Goal: Find specific page/section: Find specific page/section

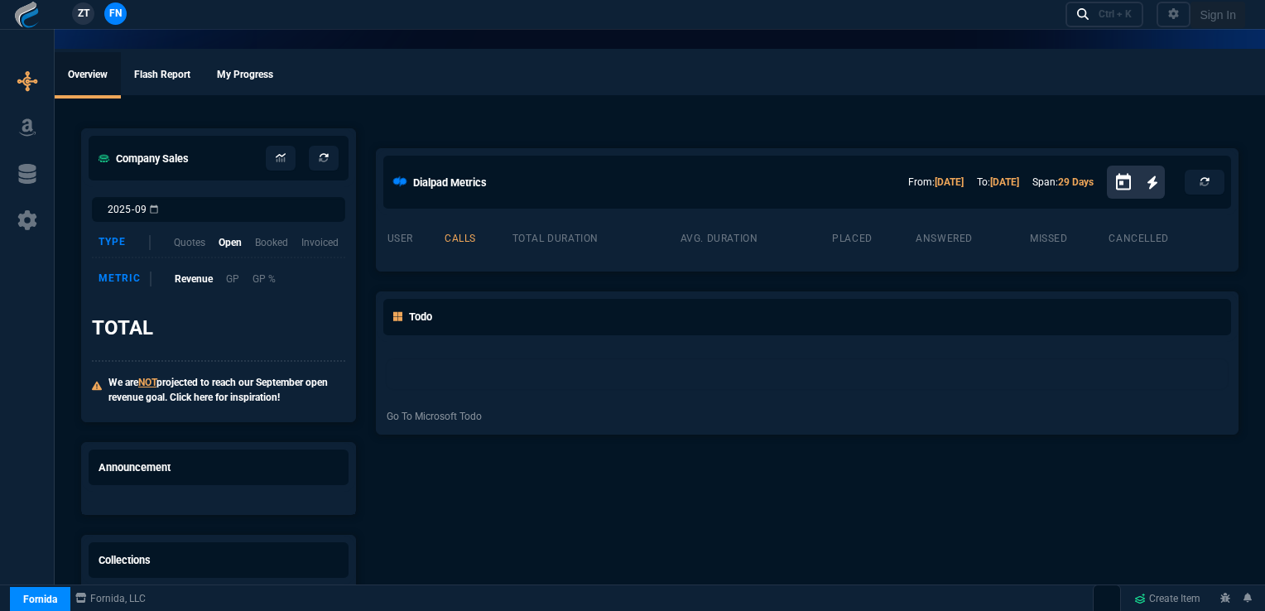
select select "16: [PERSON_NAME]"
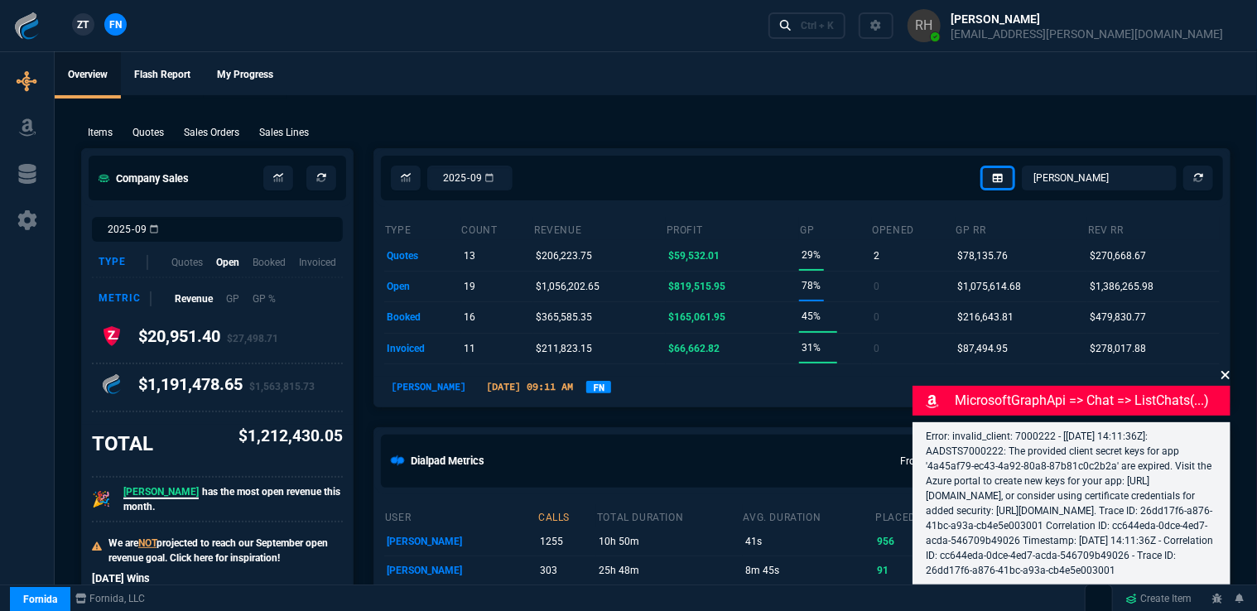
click at [1226, 368] on icon at bounding box center [1226, 374] width 10 height 13
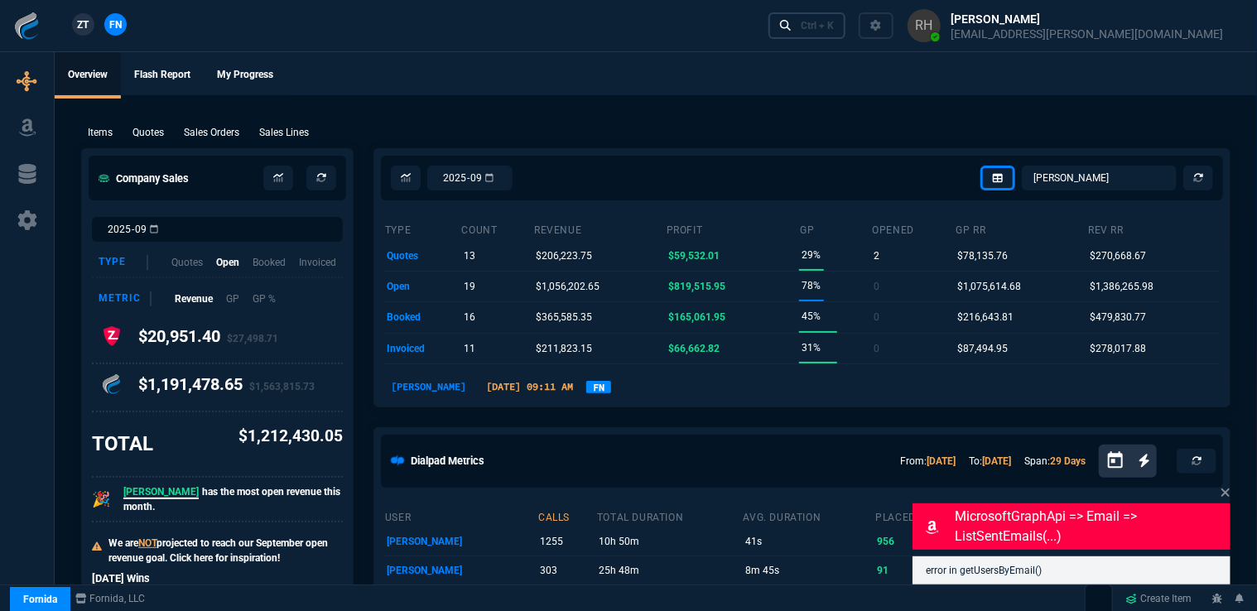
click at [834, 25] on div "Ctrl + K" at bounding box center [817, 25] width 33 height 13
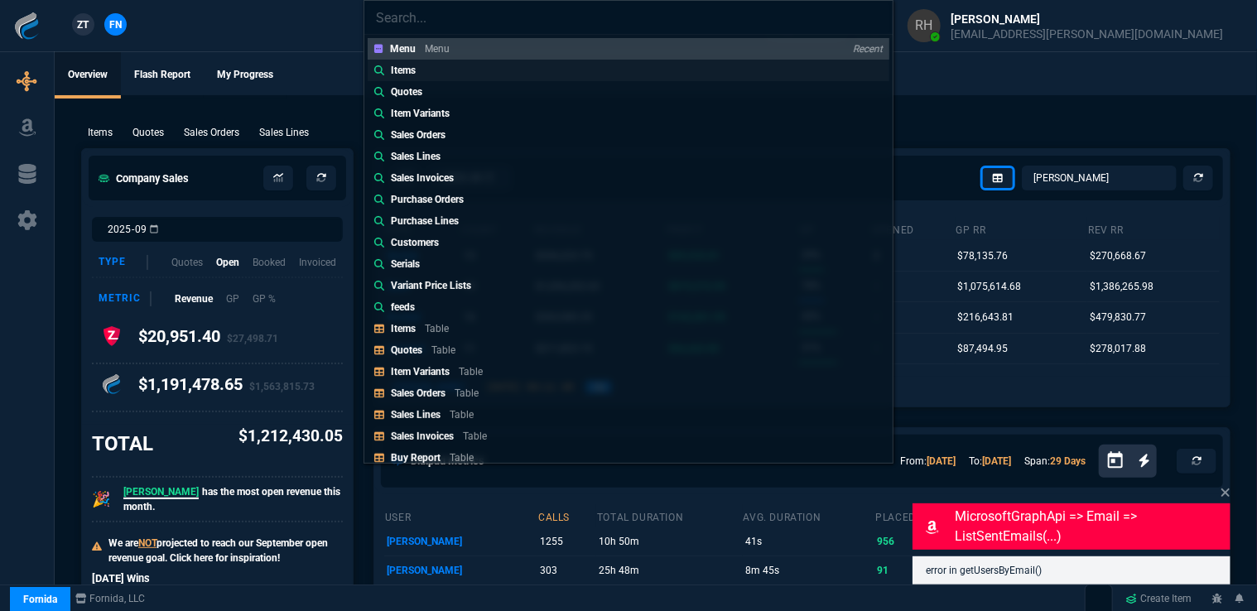
click at [414, 71] on p "Items" at bounding box center [403, 70] width 25 height 15
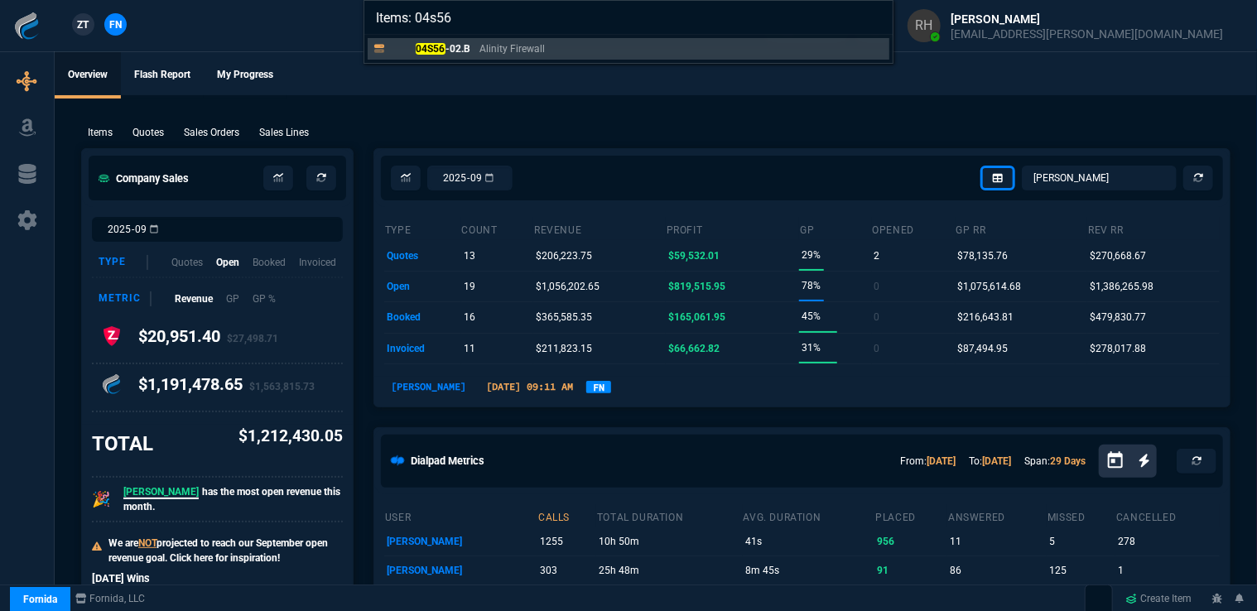
click at [498, 23] on input "Items: 04s56" at bounding box center [628, 17] width 528 height 33
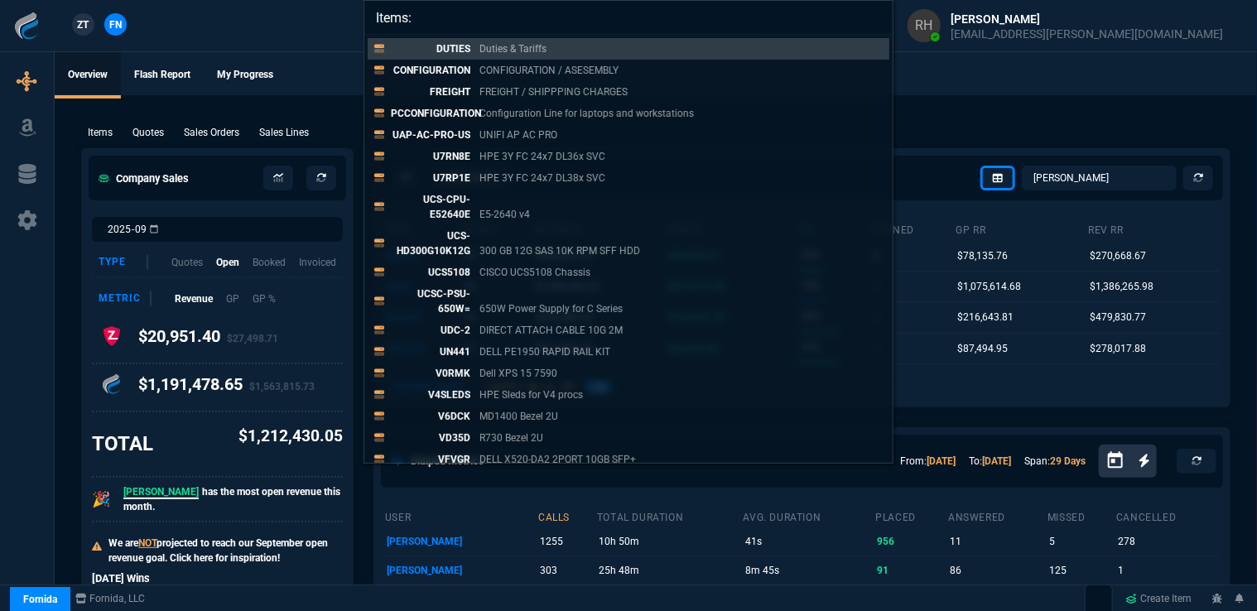
type input "Items:"
click at [879, 17] on input "Items:" at bounding box center [628, 17] width 528 height 33
click at [875, 13] on input "Items:" at bounding box center [628, 17] width 528 height 33
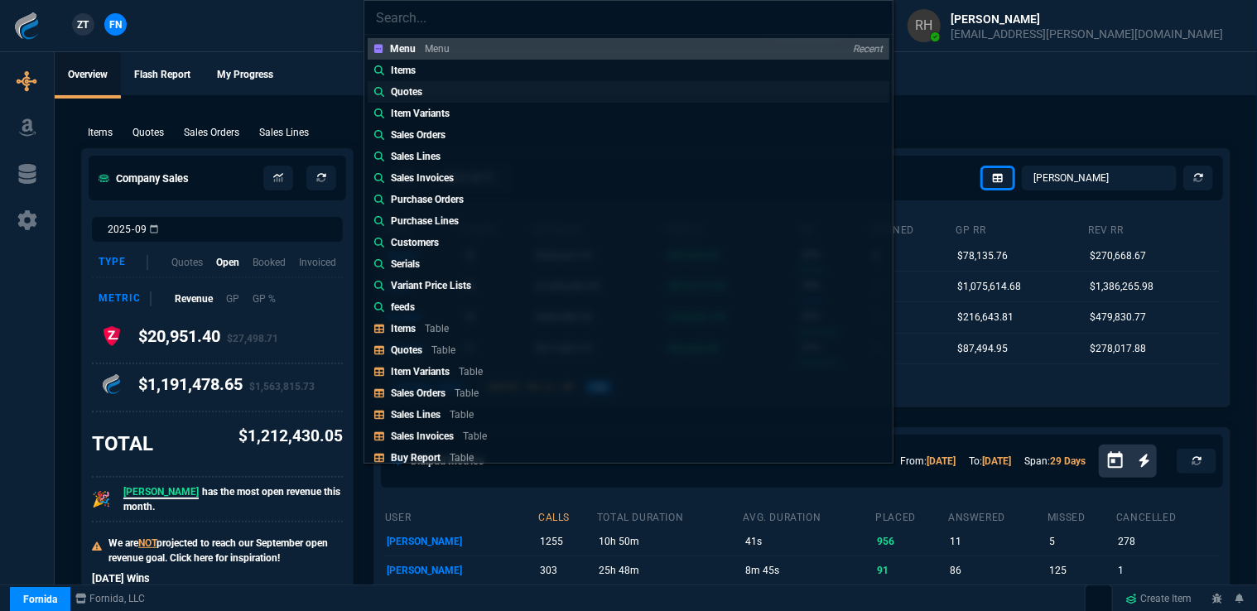
click at [402, 91] on p "Quotes" at bounding box center [406, 91] width 31 height 15
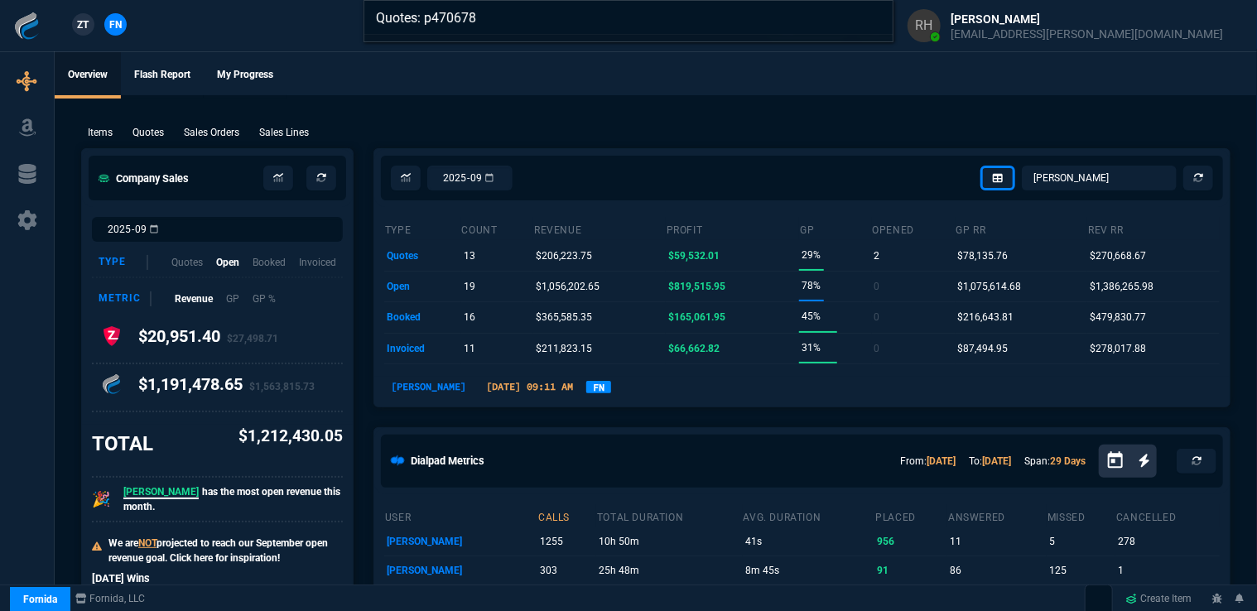
drag, startPoint x: 479, startPoint y: 17, endPoint x: 417, endPoint y: 18, distance: 61.3
click at [417, 18] on input "Quotes: p470678" at bounding box center [628, 17] width 528 height 33
click at [440, 19] on input "Quotes: p470678" at bounding box center [628, 17] width 528 height 33
drag, startPoint x: 427, startPoint y: 18, endPoint x: 485, endPoint y: 11, distance: 58.4
click at [485, 11] on input "Quotes: p470678" at bounding box center [628, 17] width 528 height 33
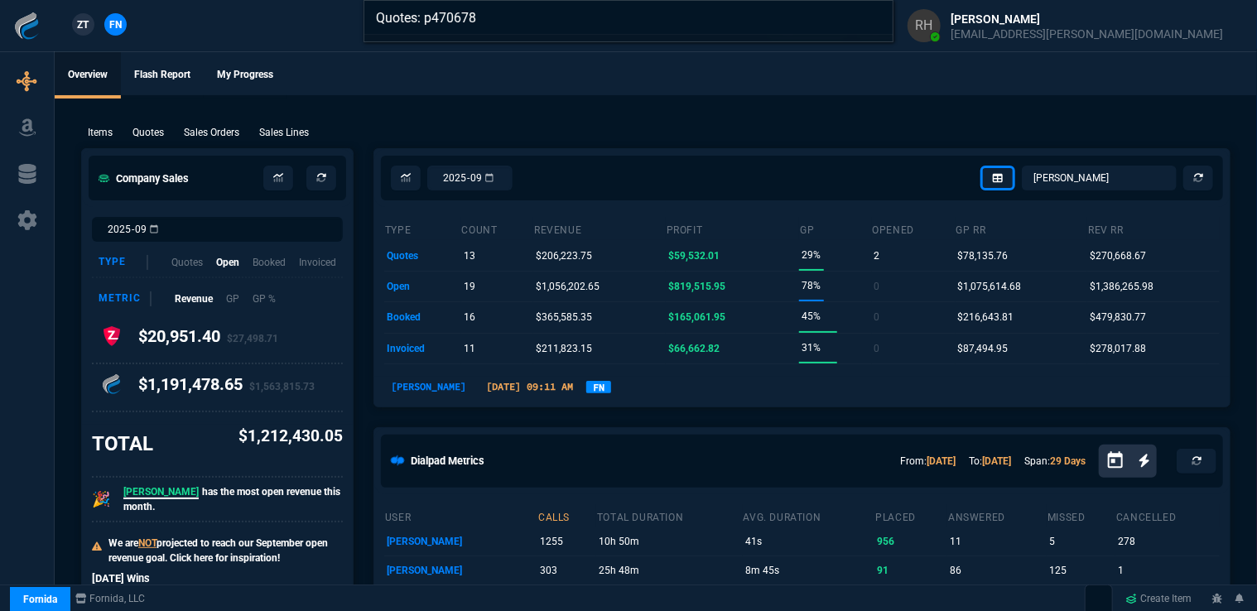
click at [467, 15] on input "Quotes: p470678" at bounding box center [628, 17] width 528 height 33
drag, startPoint x: 449, startPoint y: 16, endPoint x: 477, endPoint y: 12, distance: 28.5
click at [477, 12] on input "Quotes: p470678" at bounding box center [628, 17] width 528 height 33
drag, startPoint x: 454, startPoint y: 15, endPoint x: 482, endPoint y: 12, distance: 28.3
click at [482, 12] on input "Quotes: p473647" at bounding box center [628, 17] width 528 height 33
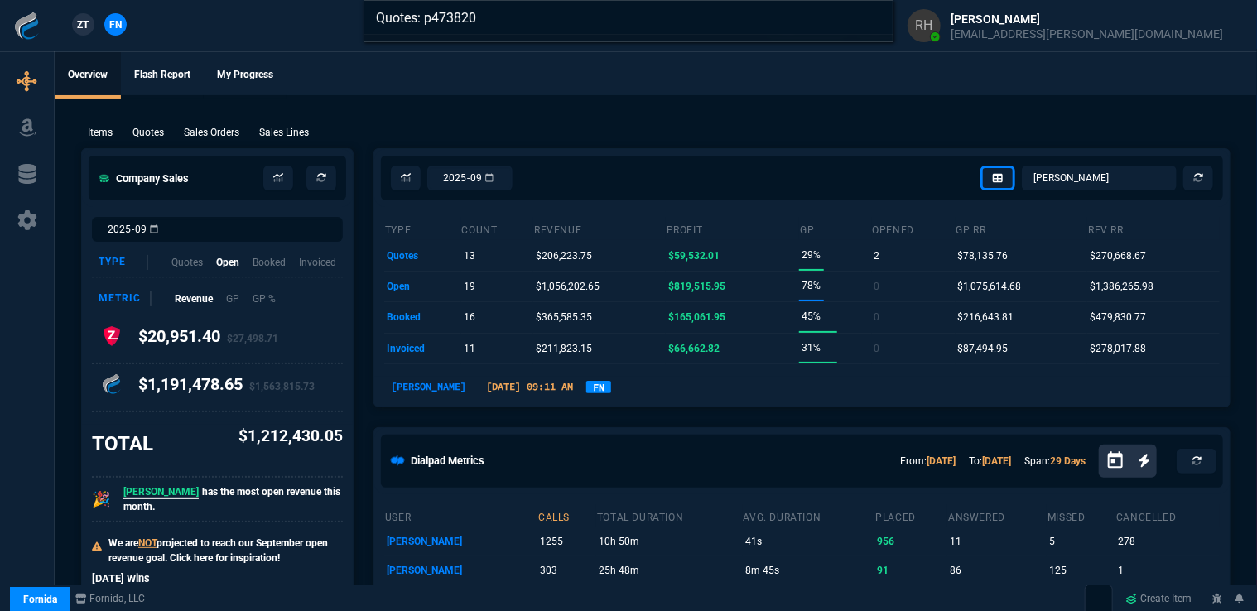
drag, startPoint x: 461, startPoint y: 14, endPoint x: 473, endPoint y: 10, distance: 12.3
click at [473, 10] on input "Quotes: p473820" at bounding box center [628, 17] width 528 height 33
type input "Quotes: pc473970"
click at [874, 15] on input "Quotes: pc473970" at bounding box center [628, 17] width 528 height 33
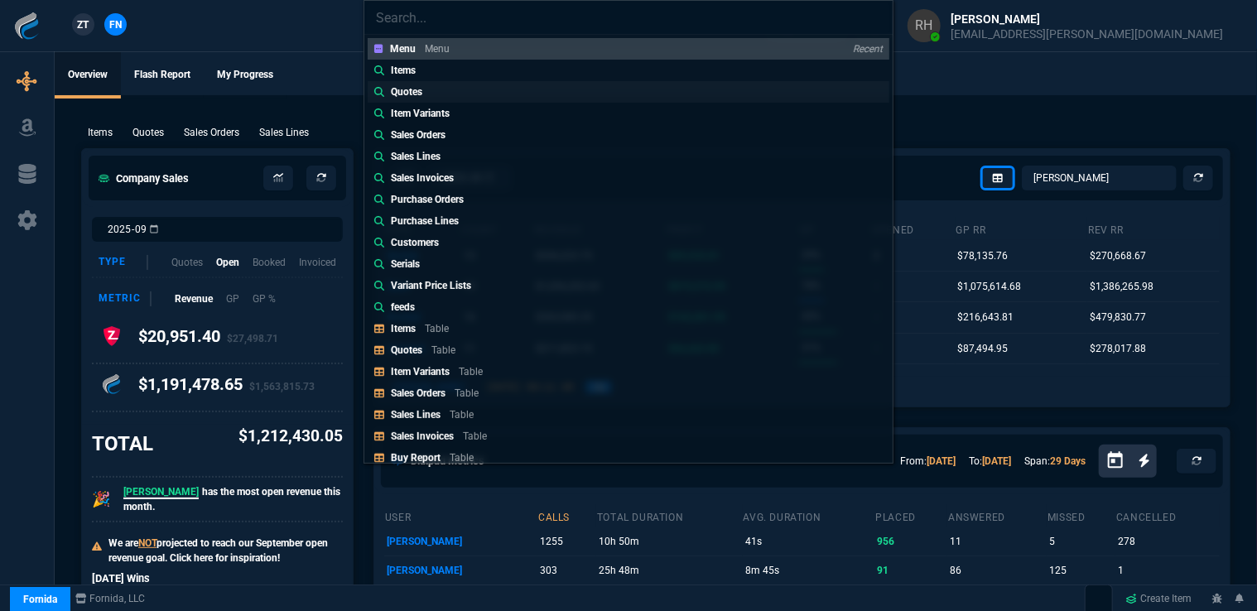
click at [406, 93] on p "Quotes" at bounding box center [406, 91] width 31 height 15
type input "Quotes:"
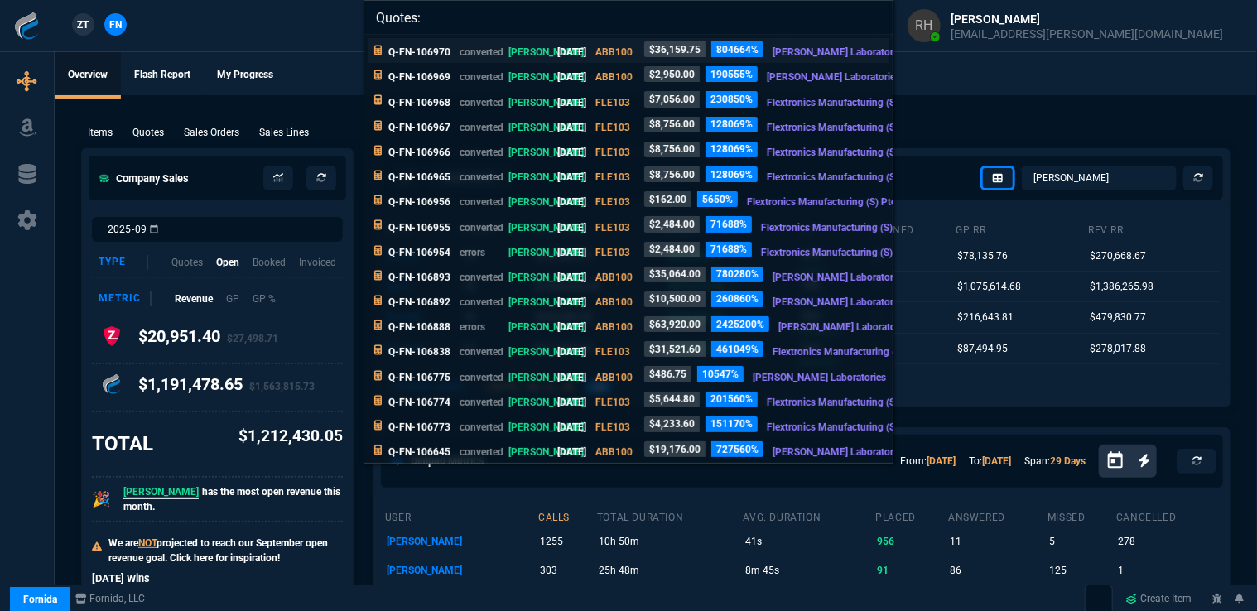
click at [821, 55] on p "[PERSON_NAME] Laboratories" at bounding box center [839, 52] width 133 height 15
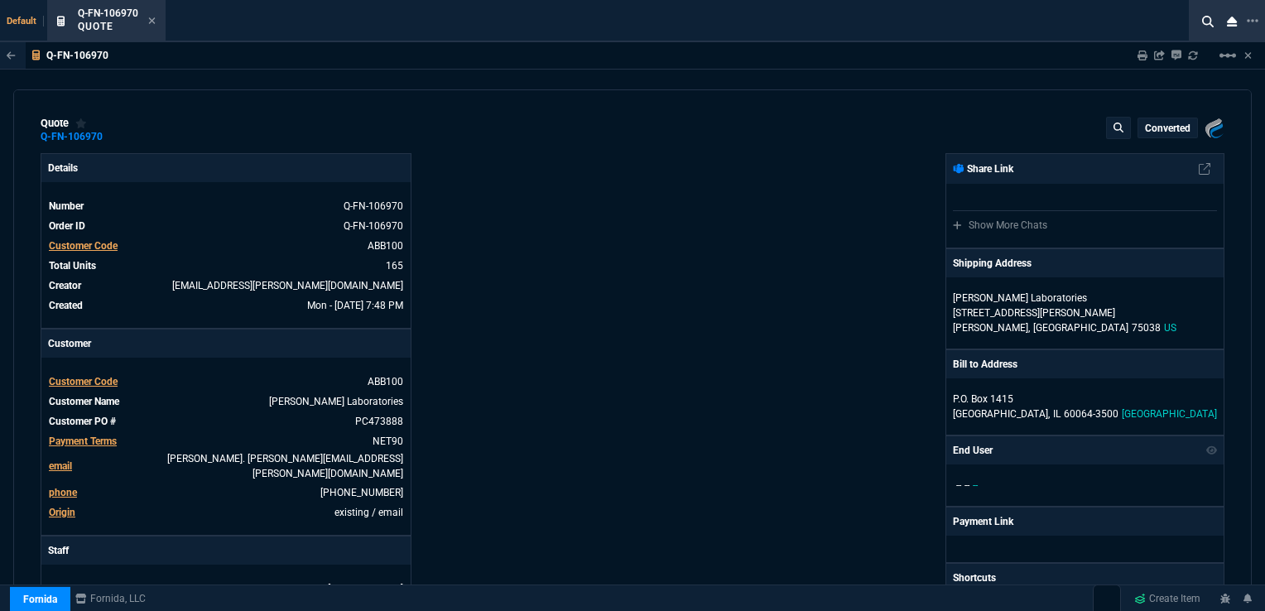
type input "26"
type input "58"
click at [152, 22] on icon at bounding box center [152, 20] width 7 height 7
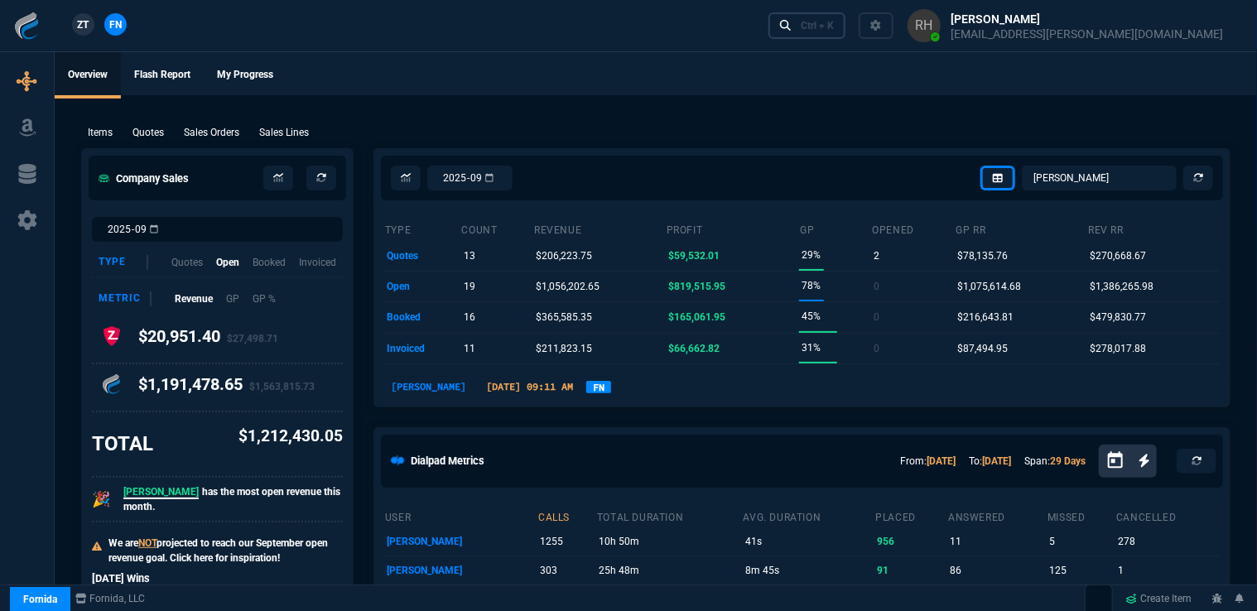
click at [834, 23] on div "Ctrl + K" at bounding box center [817, 25] width 33 height 13
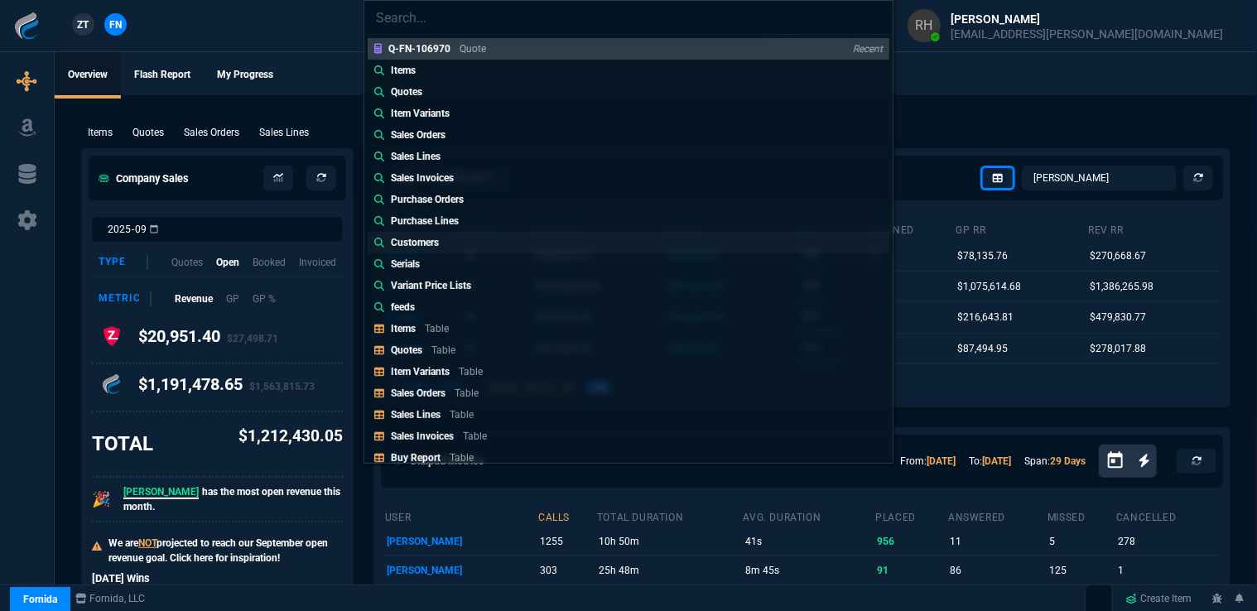
click at [423, 242] on p "Customers" at bounding box center [415, 242] width 48 height 15
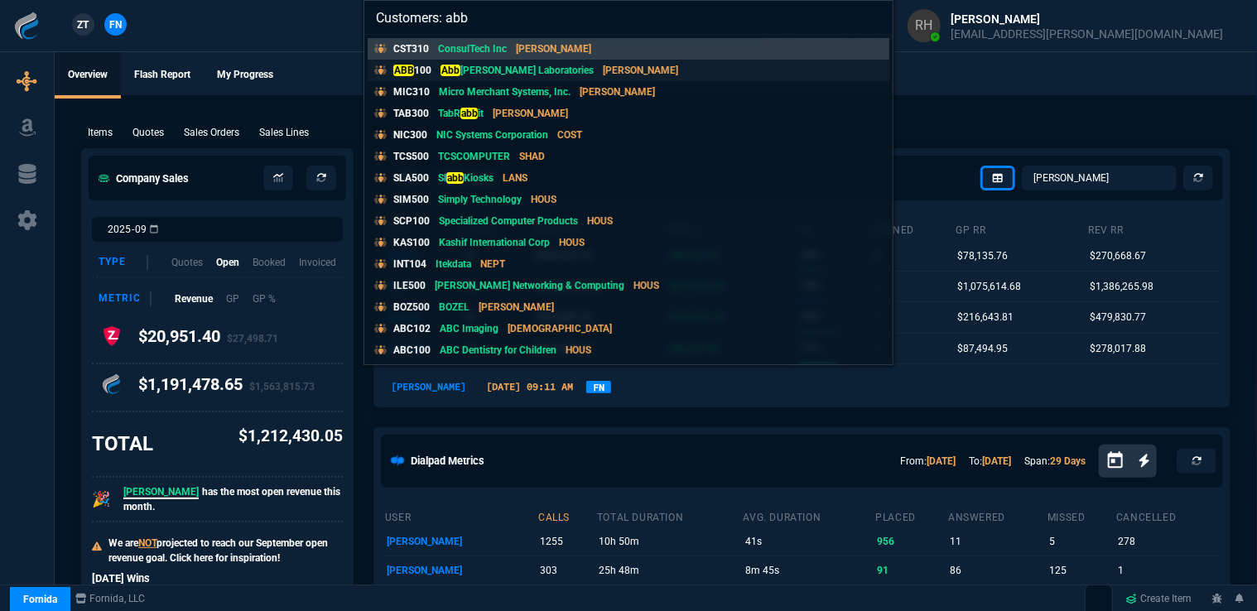
type input "Customers: abb"
click at [418, 63] on p "ABB 100" at bounding box center [412, 70] width 38 height 15
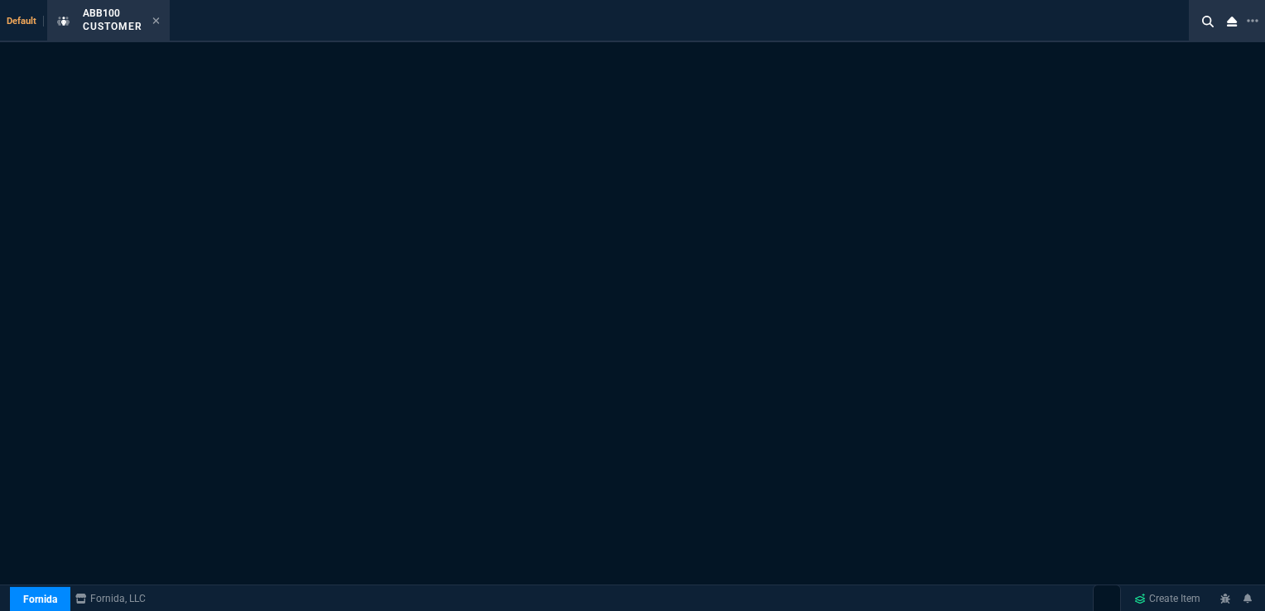
select select "1: quotes"
